Goal: Transaction & Acquisition: Purchase product/service

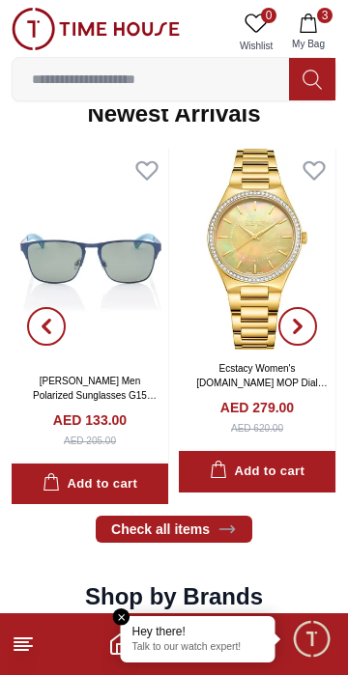
scroll to position [948, 0]
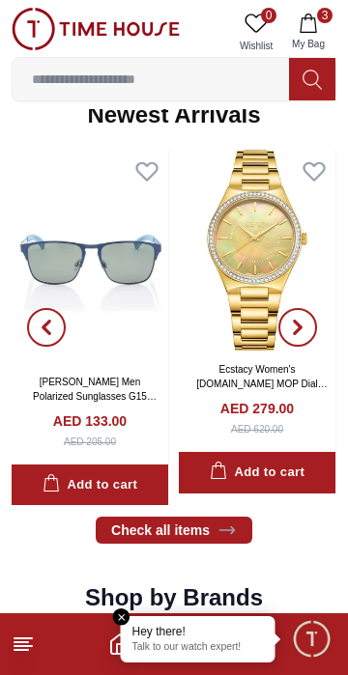
click at [324, 21] on span "3" at bounding box center [324, 15] width 15 height 15
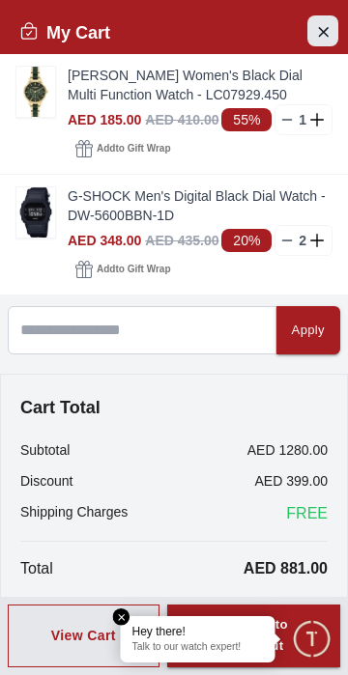
click at [311, 34] on button "Close Account" at bounding box center [322, 30] width 31 height 31
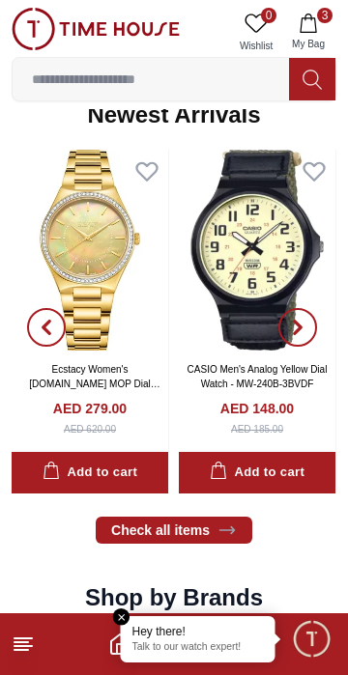
click at [305, 35] on button "3 My Bag" at bounding box center [308, 32] width 56 height 49
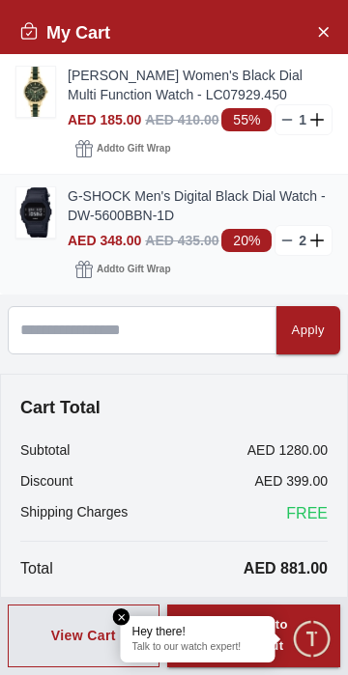
click at [32, 214] on img at bounding box center [35, 212] width 39 height 50
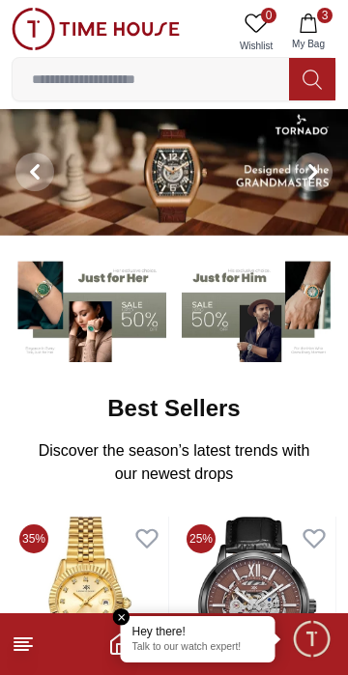
click at [262, 30] on icon at bounding box center [255, 23] width 23 height 23
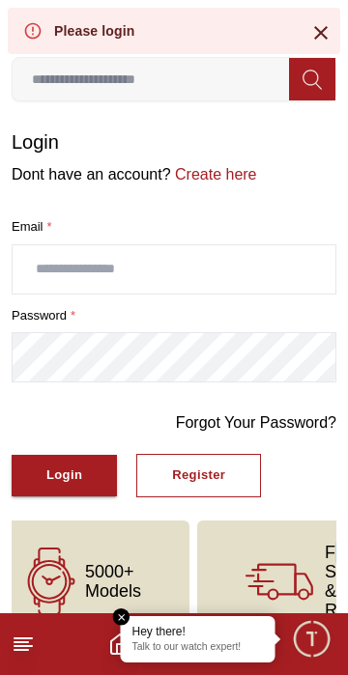
click at [126, 617] on em "Close tooltip" at bounding box center [121, 616] width 17 height 17
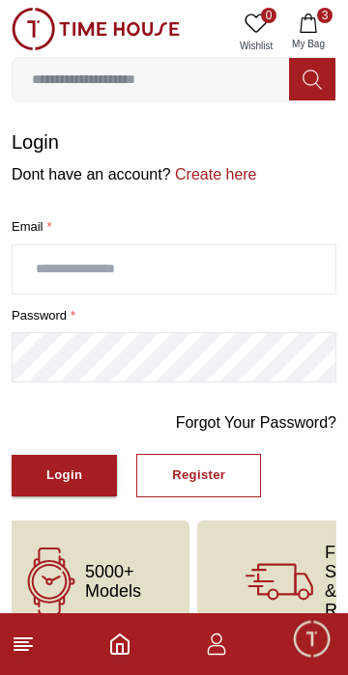
click at [315, 645] on span "Minimize live chat window" at bounding box center [311, 638] width 56 height 56
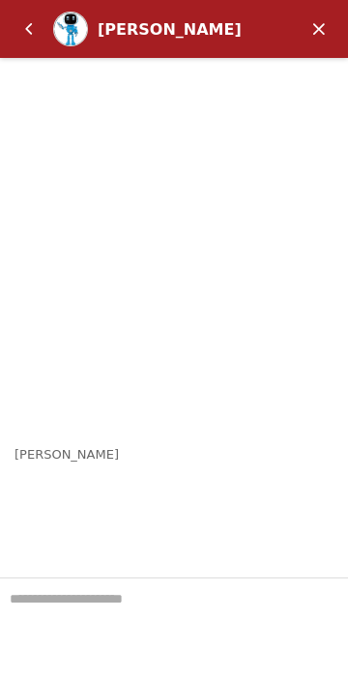
scroll to position [43, 0]
